Goal: Obtain resource: Obtain resource

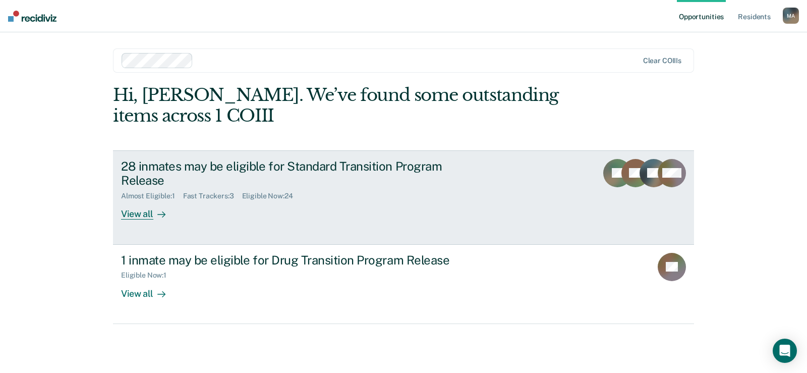
click at [134, 214] on div "View all" at bounding box center [149, 210] width 56 height 20
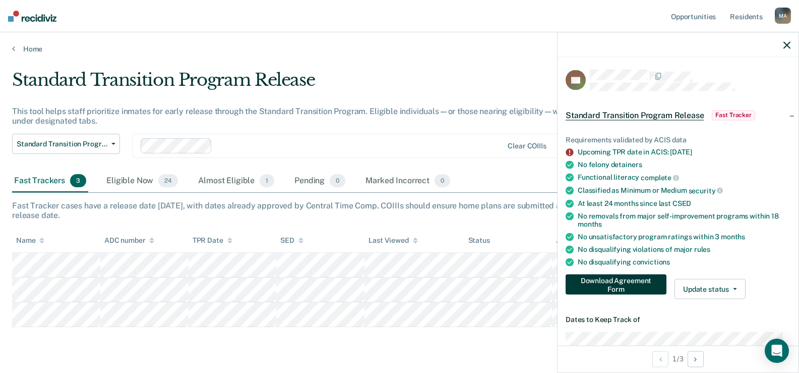
click at [639, 281] on button "Download Agreement Form" at bounding box center [616, 284] width 101 height 20
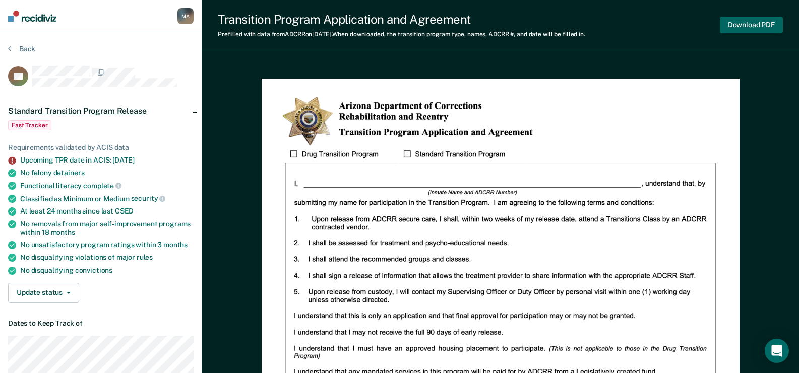
click at [742, 27] on button "Download PDF" at bounding box center [751, 25] width 63 height 17
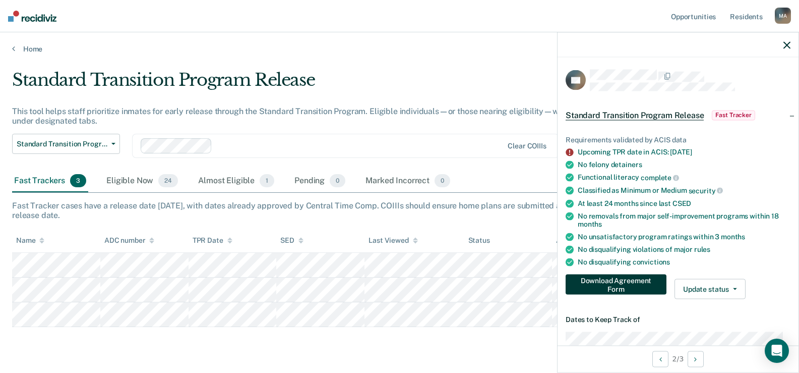
click at [596, 281] on button "Download Agreement Form" at bounding box center [616, 284] width 101 height 20
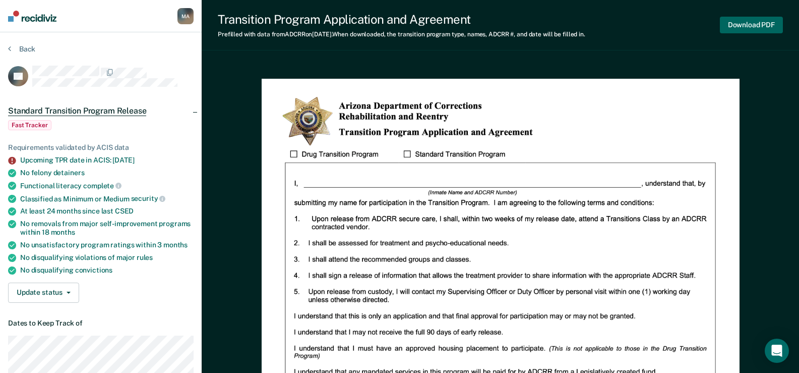
click at [742, 23] on button "Download PDF" at bounding box center [751, 25] width 63 height 17
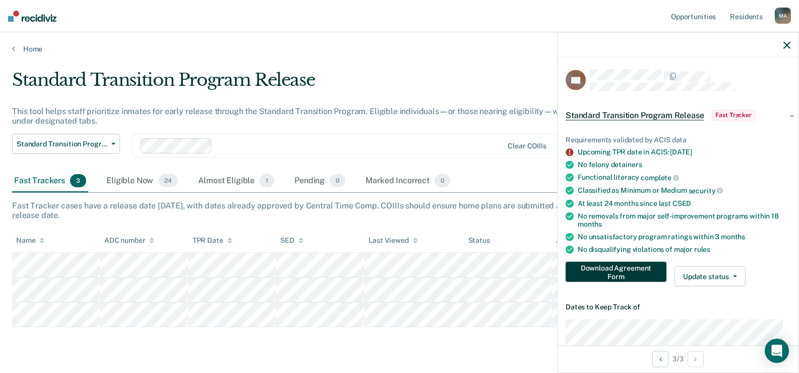
click at [595, 266] on button "Download Agreement Form" at bounding box center [616, 272] width 101 height 20
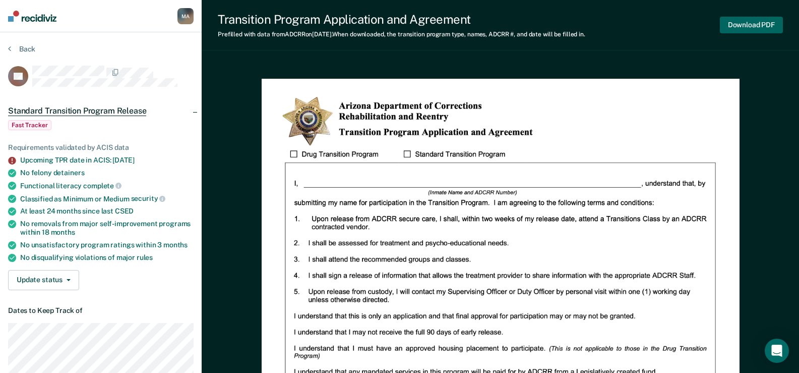
click at [762, 25] on button "Download PDF" at bounding box center [751, 25] width 63 height 17
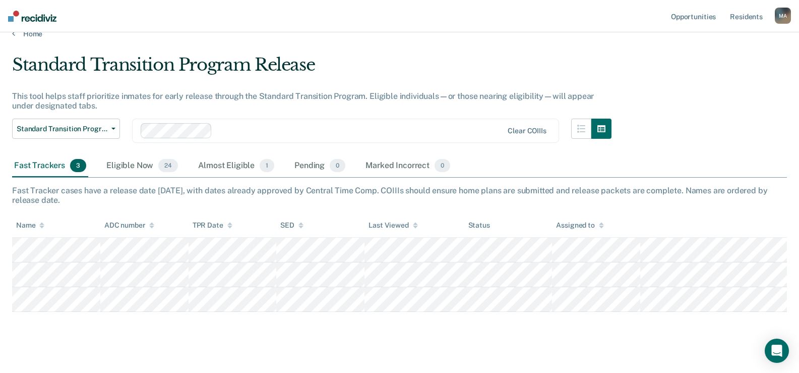
scroll to position [27, 0]
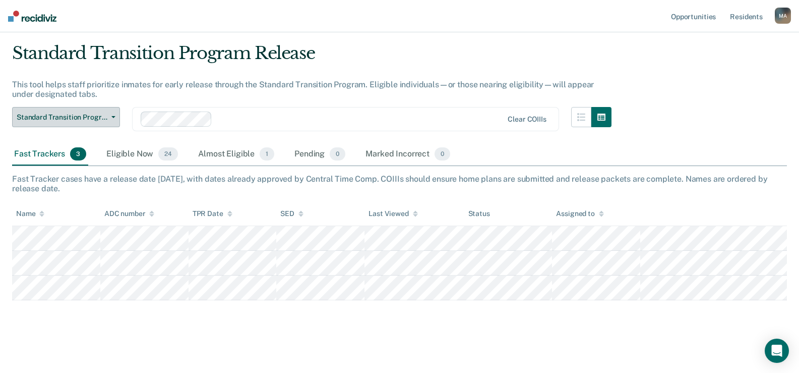
click at [115, 114] on button "Standard Transition Program Release" at bounding box center [66, 117] width 108 height 20
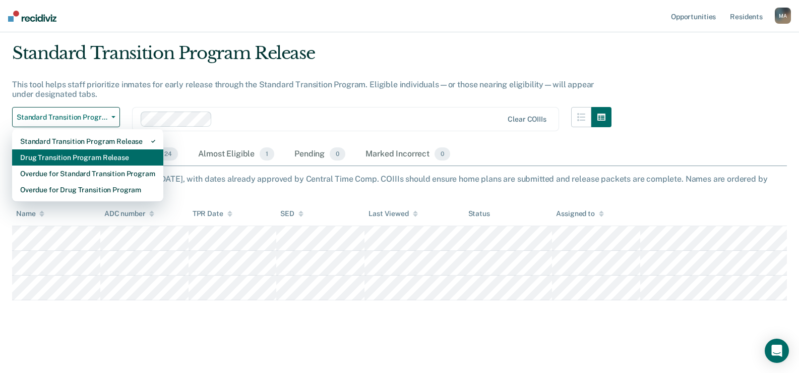
click at [97, 155] on div "Drug Transition Program Release" at bounding box center [87, 157] width 135 height 16
